Goal: Information Seeking & Learning: Learn about a topic

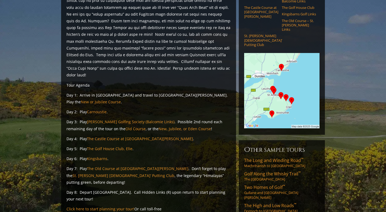
scroll to position [90, 0]
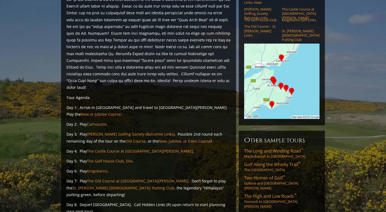
click at [144, 90] on div "H ighlights Tour Agenda Day 1: Arrive in [GEOGRAPHIC_DATA] and travel to [GEOGR…" at bounding box center [148, 126] width 175 height 295
click at [150, 121] on p "Day 2: Play Carnoustie ." at bounding box center [148, 124] width 164 height 7
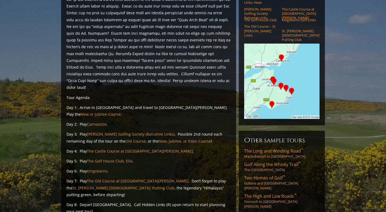
click at [150, 121] on p "Day 2: Play Carnoustie ." at bounding box center [148, 124] width 164 height 7
click at [150, 104] on p "Day 1: Arrive in [GEOGRAPHIC_DATA] and travel to [GEOGRAPHIC_DATA][PERSON_NAME]…" at bounding box center [148, 110] width 164 height 13
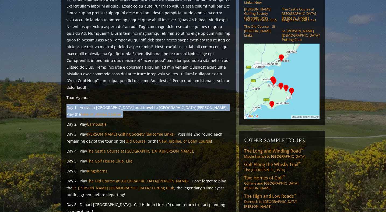
click at [150, 104] on p "Day 1: Arrive in [GEOGRAPHIC_DATA] and travel to [GEOGRAPHIC_DATA][PERSON_NAME]…" at bounding box center [148, 110] width 164 height 13
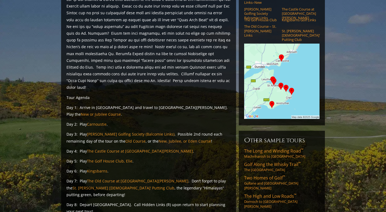
click at [149, 121] on p "Day 2: Play Carnoustie ." at bounding box center [148, 124] width 164 height 7
click at [166, 131] on p "Day 3: Play [PERSON_NAME] Golfing Society (Balcomie Links) . Possible 2nd round…" at bounding box center [148, 137] width 164 height 13
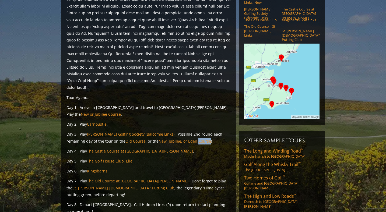
click at [166, 131] on p "Day 3: Play [PERSON_NAME] Golfing Society (Balcomie Links) . Possible 2nd round…" at bounding box center [148, 137] width 164 height 13
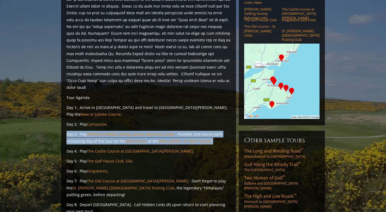
click at [187, 148] on p "Day 4: Play The Castle Course at [GEOGRAPHIC_DATA][PERSON_NAME] ." at bounding box center [148, 151] width 164 height 7
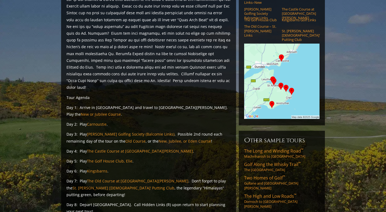
click at [187, 148] on p "Day 4: Play The Castle Course at [GEOGRAPHIC_DATA][PERSON_NAME] ." at bounding box center [148, 151] width 164 height 7
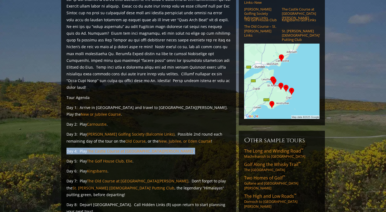
click at [187, 148] on p "Day 4: Play The Castle Course at [GEOGRAPHIC_DATA][PERSON_NAME] ." at bounding box center [148, 151] width 164 height 7
click at [193, 136] on div "H ighlights Tour Agenda Day 1: Arrive in [GEOGRAPHIC_DATA] and travel to [GEOGR…" at bounding box center [148, 126] width 175 height 295
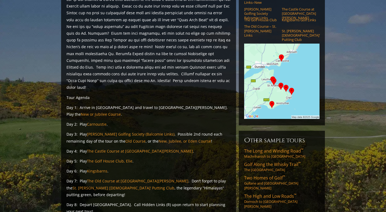
click at [193, 136] on div "H ighlights Tour Agenda Day 1: Arrive in [GEOGRAPHIC_DATA] and travel to [GEOGR…" at bounding box center [148, 126] width 175 height 295
click at [193, 158] on p "Day 5: Play The Golf House Club, Elie ." at bounding box center [148, 161] width 164 height 7
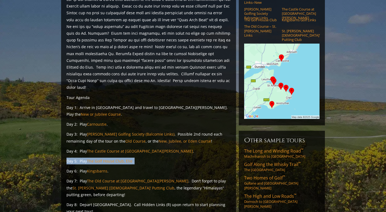
click at [193, 158] on p "Day 5: Play The Golf House Club, Elie ." at bounding box center [148, 161] width 164 height 7
click at [193, 148] on p "Day 4: Play The Castle Course at [GEOGRAPHIC_DATA][PERSON_NAME] ." at bounding box center [148, 151] width 164 height 7
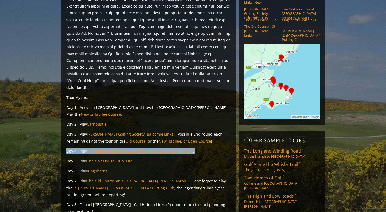
click at [193, 148] on p "Day 4: Play The Castle Course at [GEOGRAPHIC_DATA][PERSON_NAME] ." at bounding box center [148, 151] width 164 height 7
click at [193, 127] on div "H ighlights Tour Agenda Day 1: Arrive in [GEOGRAPHIC_DATA] and travel to [GEOGR…" at bounding box center [148, 126] width 175 height 295
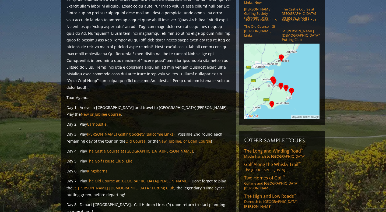
click at [193, 127] on div "H ighlights Tour Agenda Day 1: Arrive in [GEOGRAPHIC_DATA] and travel to [GEOGR…" at bounding box center [148, 126] width 175 height 295
click at [158, 168] on p "Day 6: Play Kingsbarns ." at bounding box center [148, 171] width 164 height 7
click at [162, 177] on p "Day 7: Play The Old Course at [GEOGRAPHIC_DATA][PERSON_NAME] . Don’t forget to …" at bounding box center [148, 187] width 164 height 20
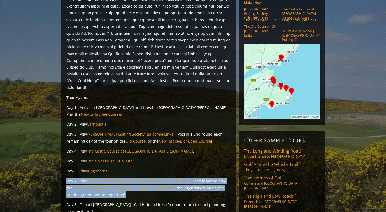
click at [162, 177] on p "Day 7: Play The Old Course at [GEOGRAPHIC_DATA][PERSON_NAME] . Don’t forget to …" at bounding box center [148, 187] width 164 height 20
